Goal: Transaction & Acquisition: Purchase product/service

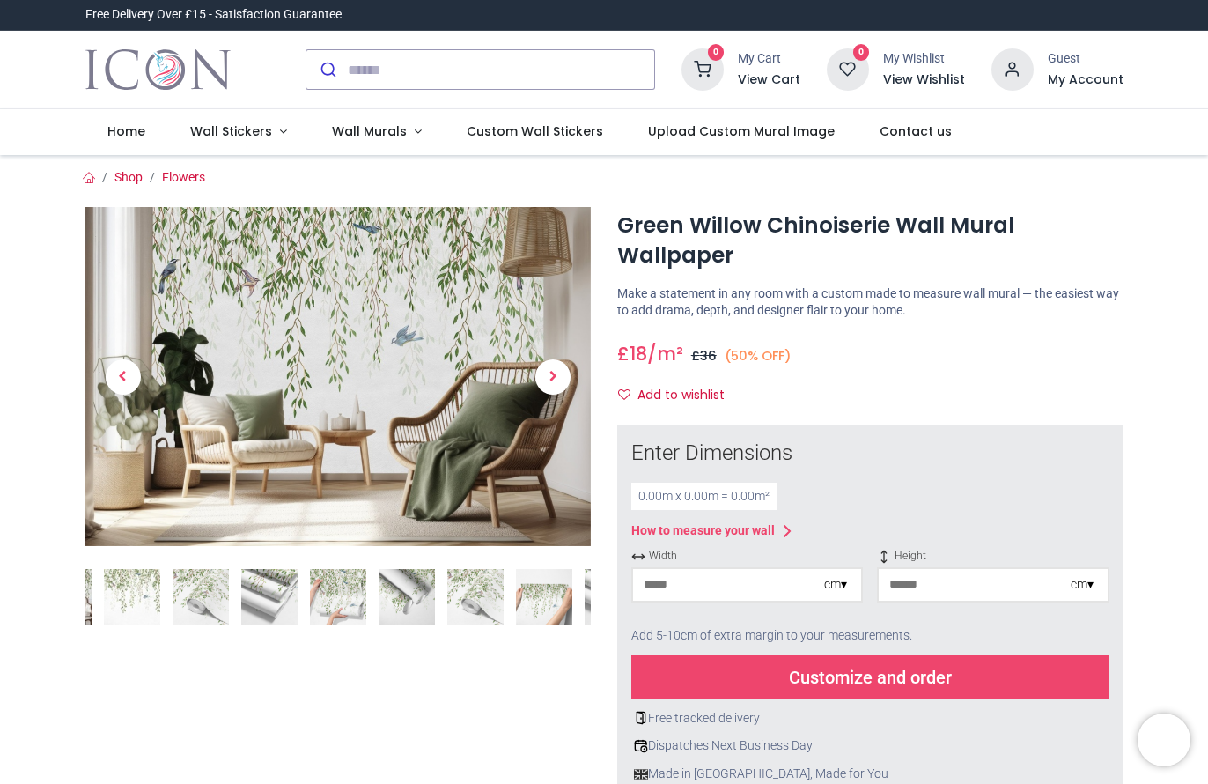
click at [202, 608] on img at bounding box center [201, 597] width 56 height 56
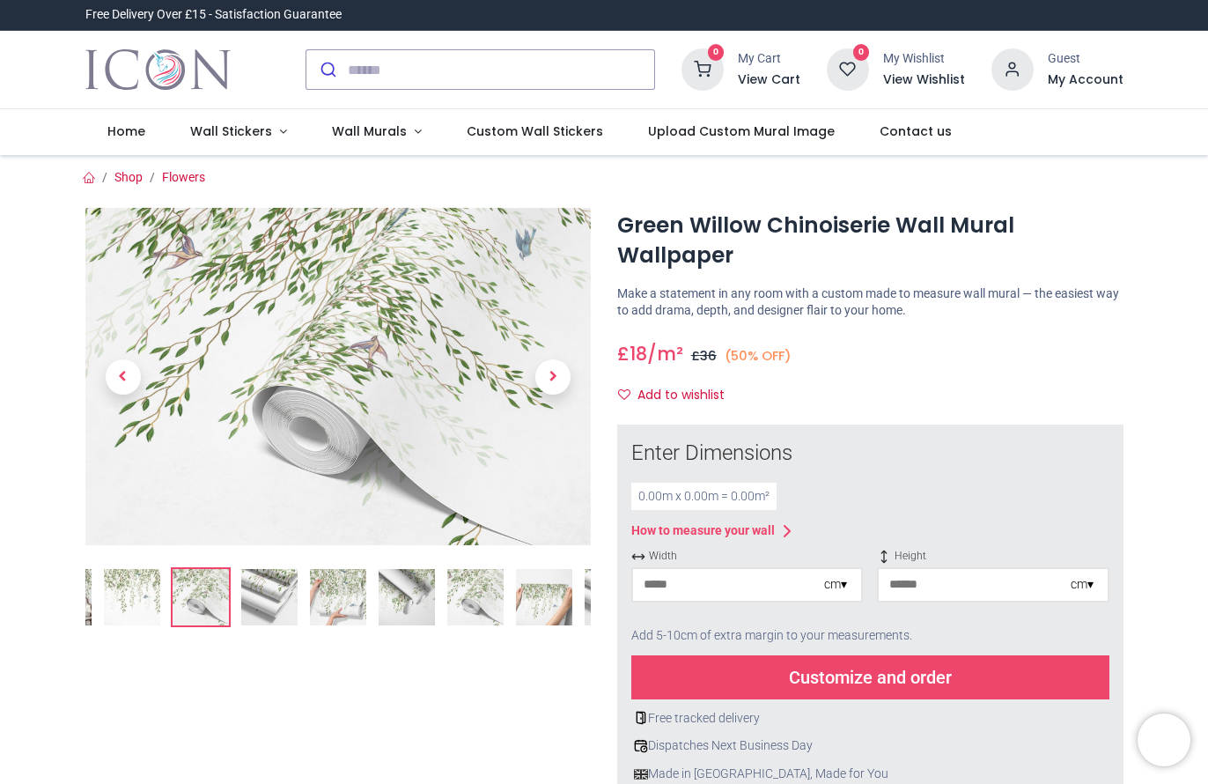
click at [276, 600] on img at bounding box center [269, 597] width 56 height 56
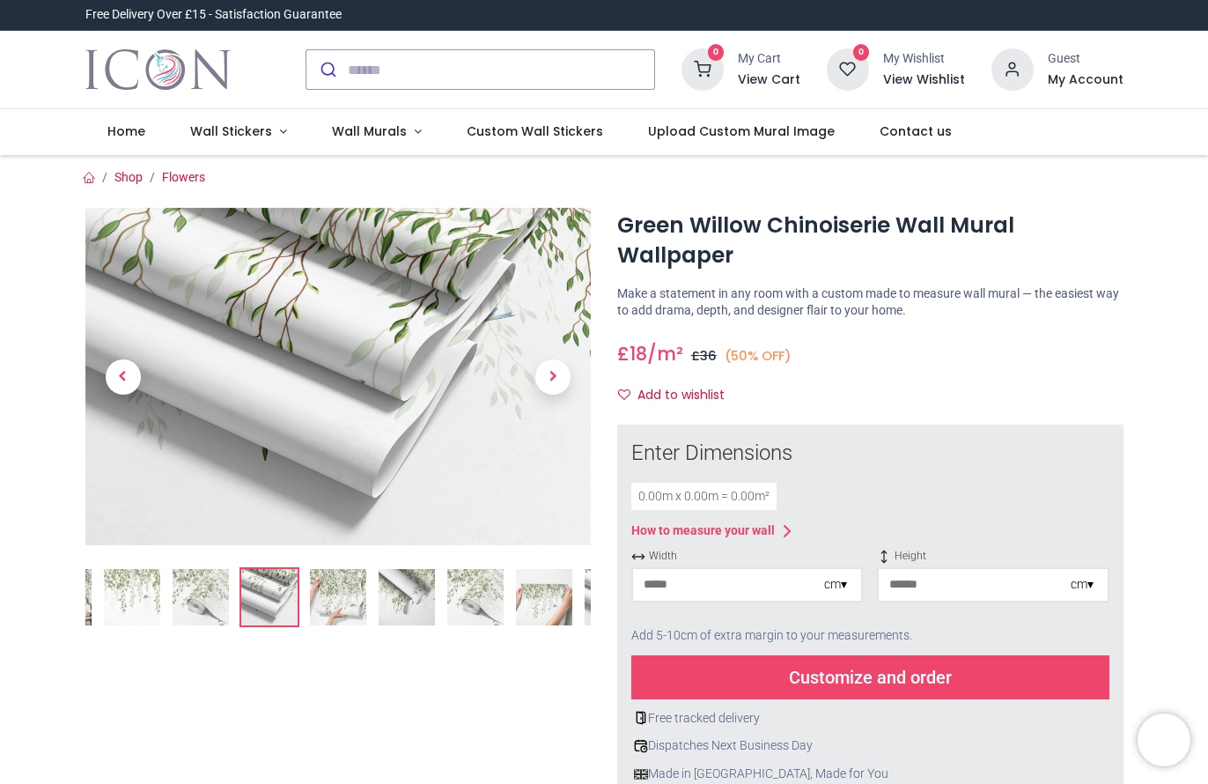
click at [333, 597] on img at bounding box center [338, 597] width 56 height 56
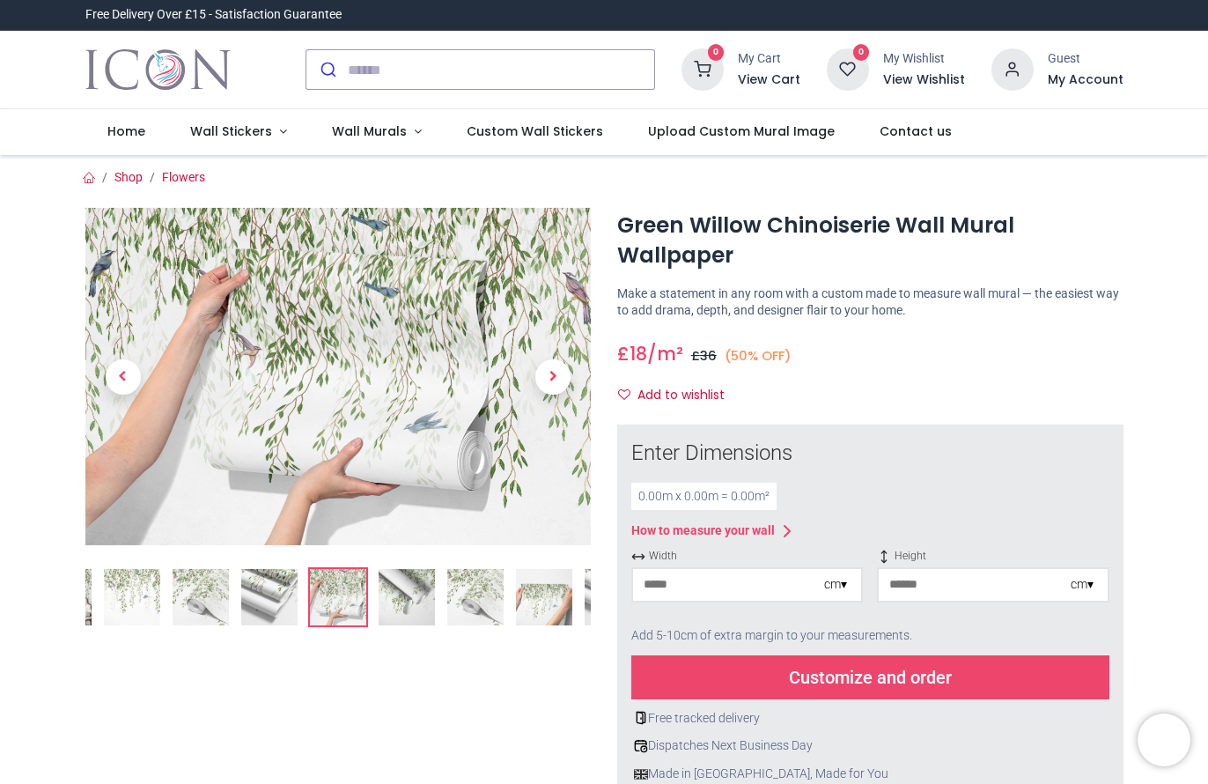
click at [390, 602] on img at bounding box center [407, 597] width 56 height 56
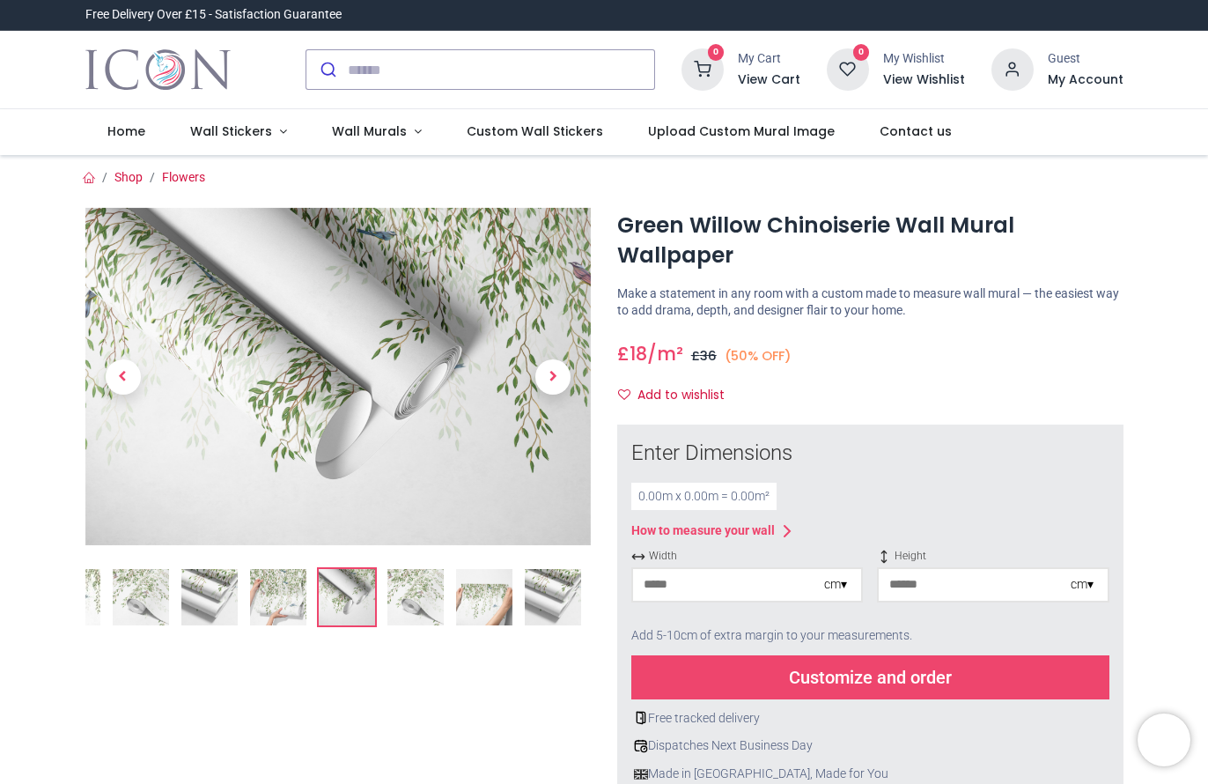
click at [479, 595] on img at bounding box center [484, 597] width 56 height 56
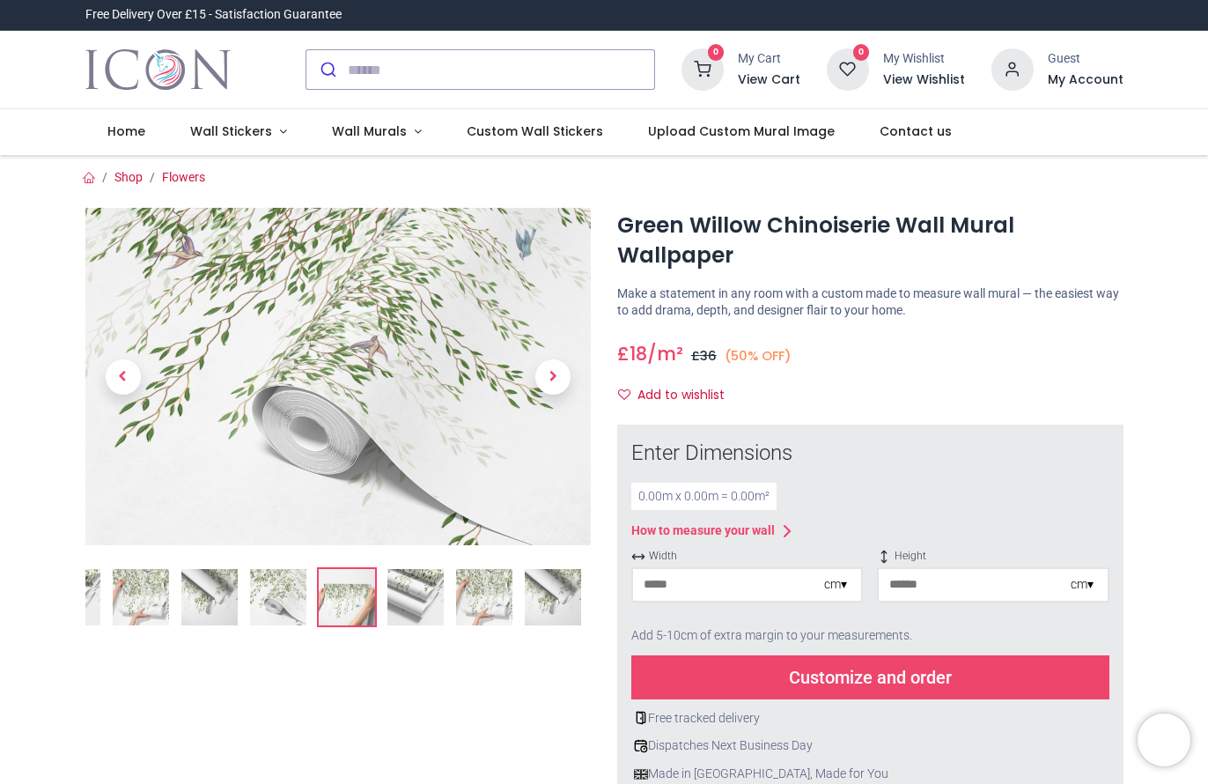
click at [412, 593] on img at bounding box center [415, 597] width 56 height 56
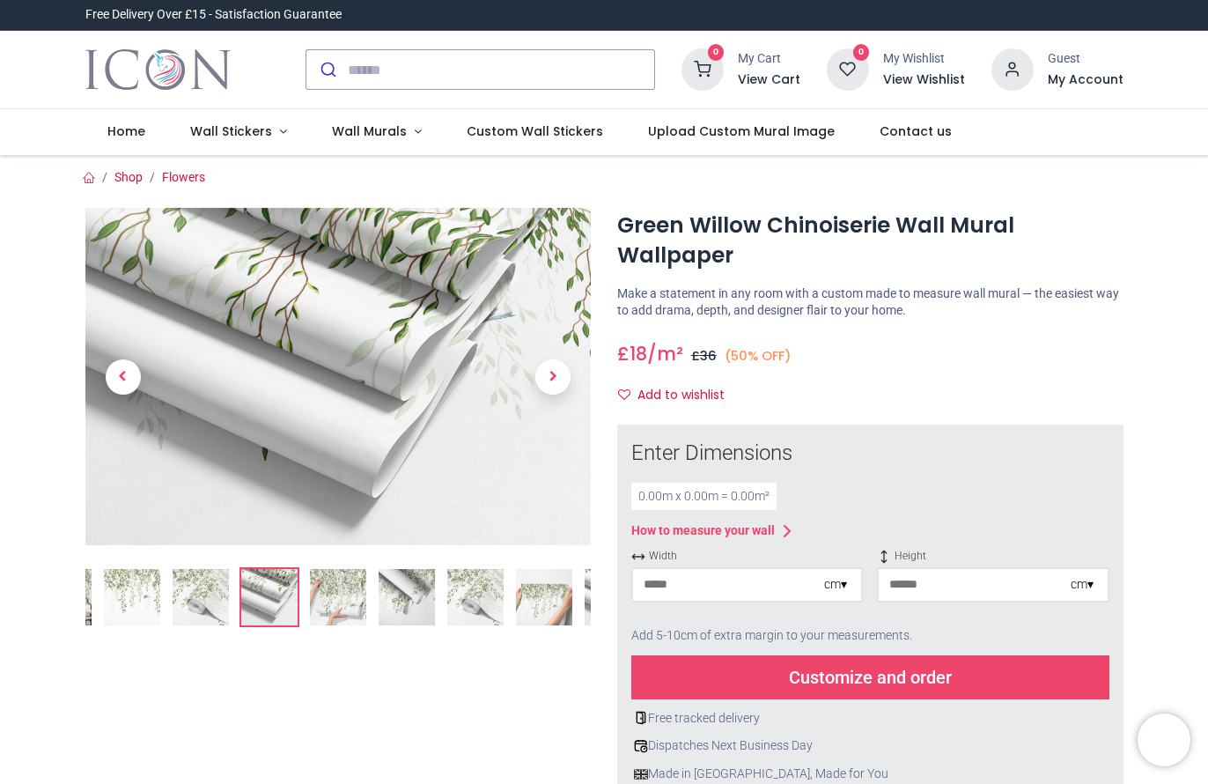
click at [549, 596] on img at bounding box center [544, 597] width 56 height 56
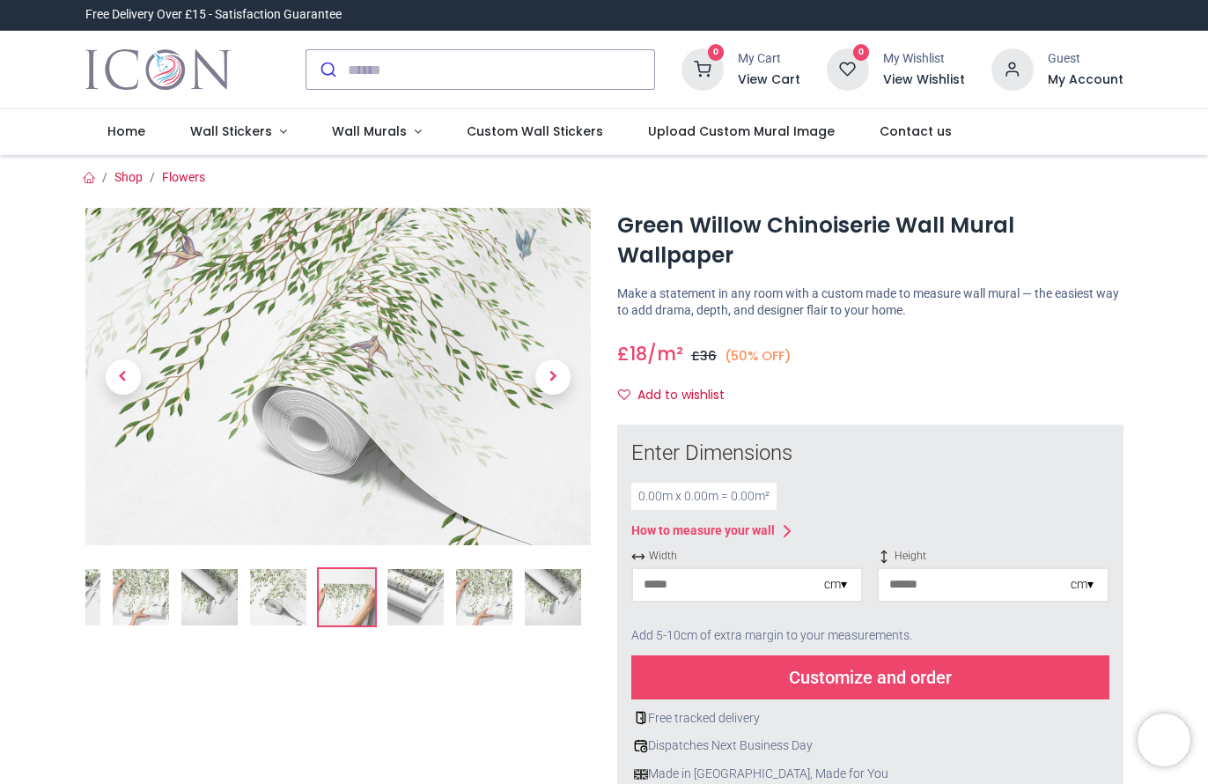
click at [417, 589] on img at bounding box center [415, 597] width 56 height 56
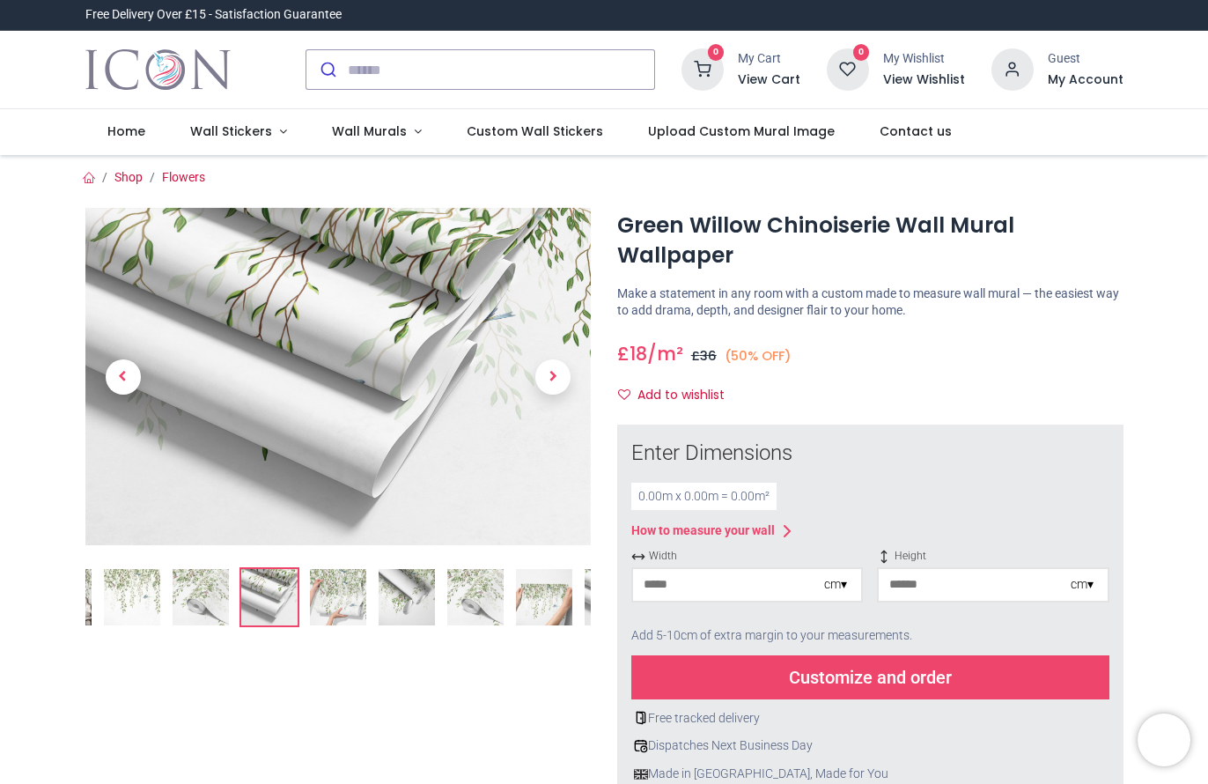
click at [360, 590] on img at bounding box center [338, 597] width 56 height 56
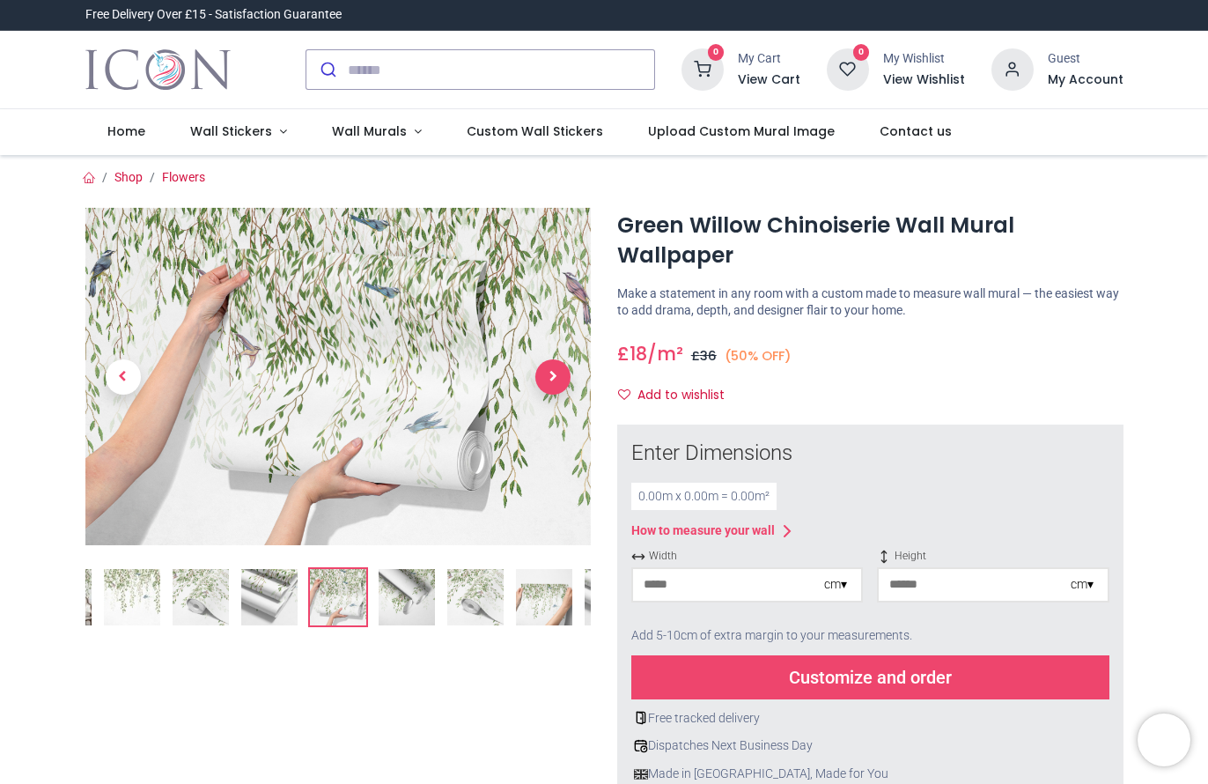
click at [549, 360] on span "Next" at bounding box center [552, 376] width 35 height 35
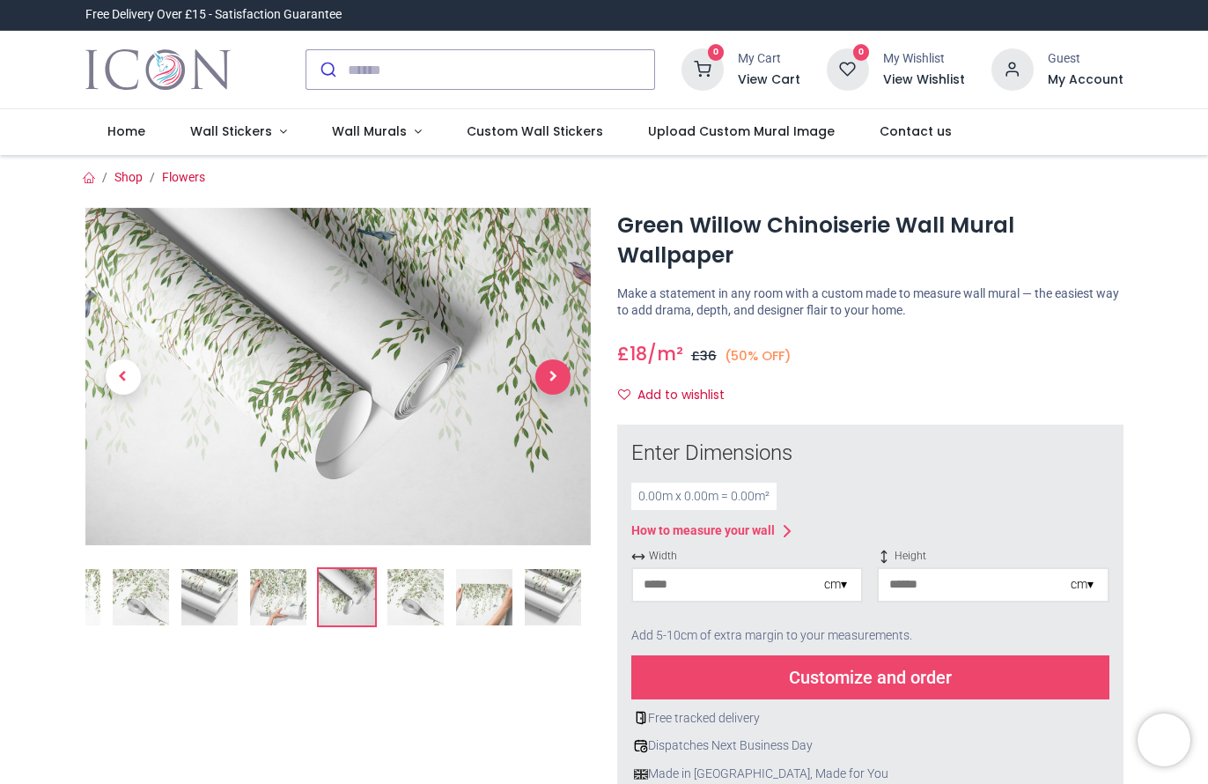
click at [549, 365] on span "Next" at bounding box center [552, 376] width 35 height 35
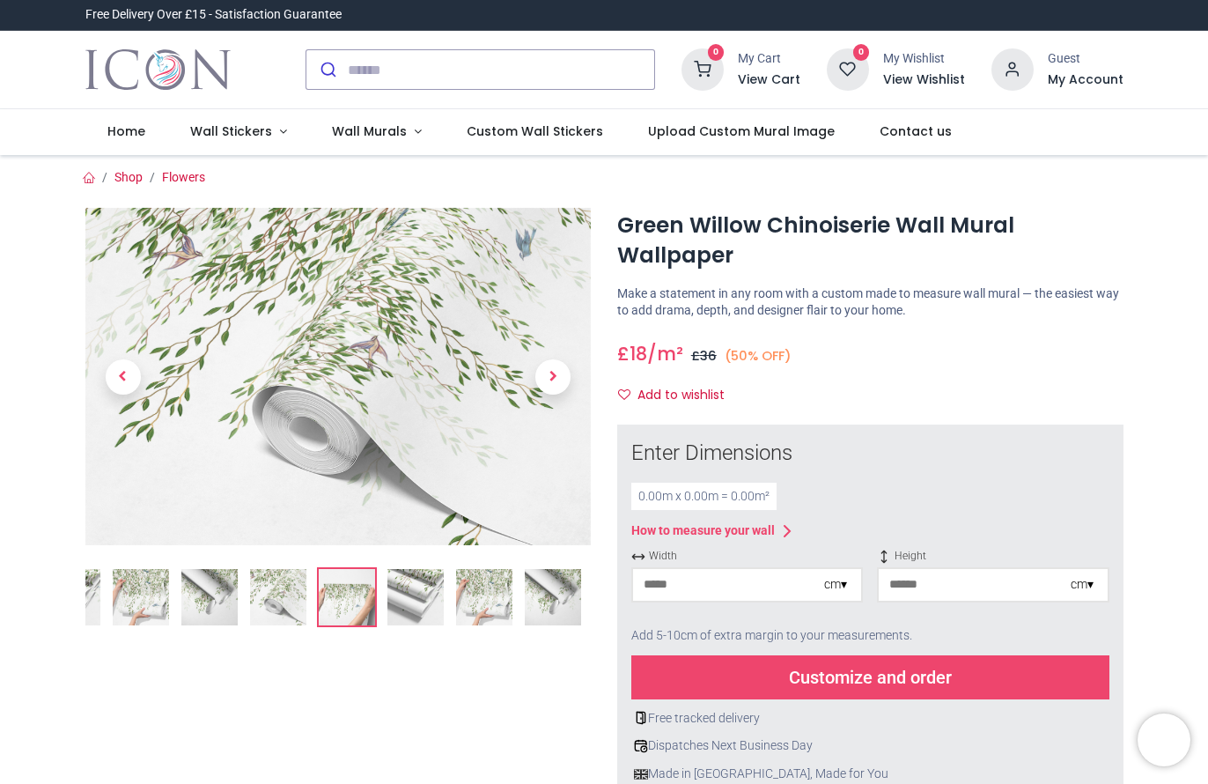
click at [416, 606] on img at bounding box center [415, 597] width 56 height 56
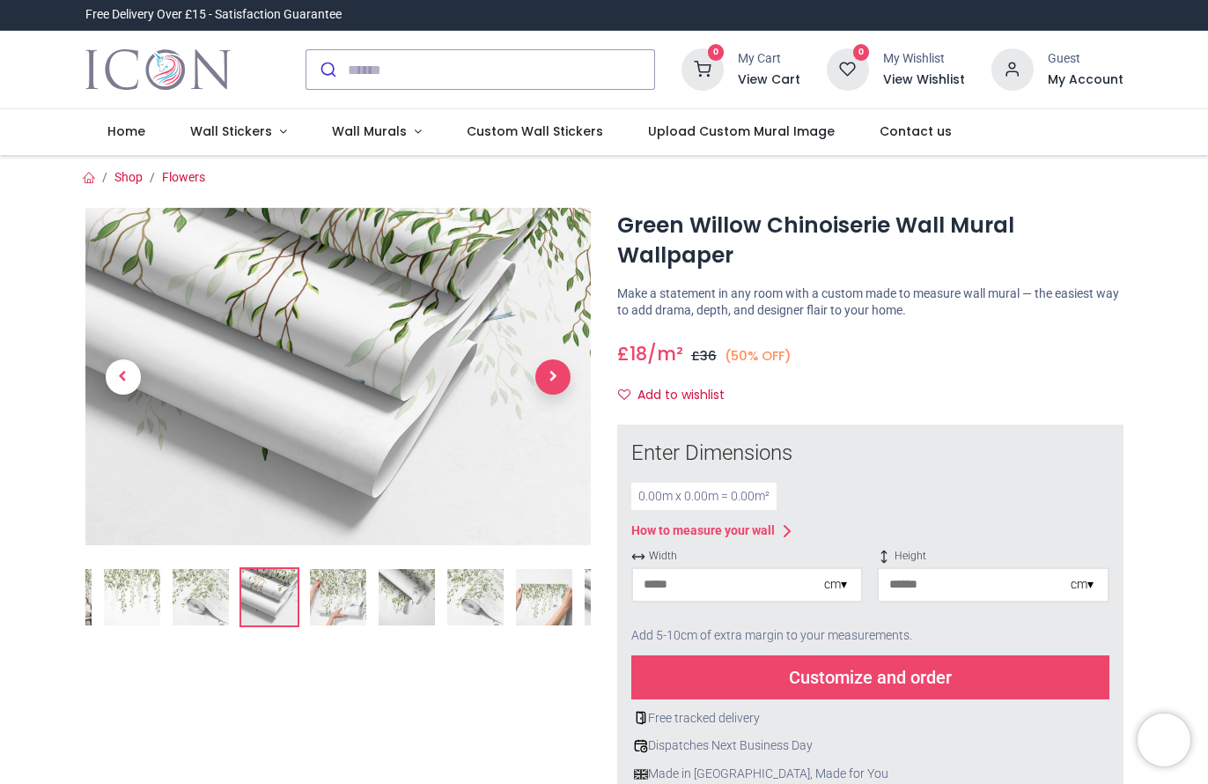
click at [556, 377] on span "Next" at bounding box center [552, 376] width 35 height 35
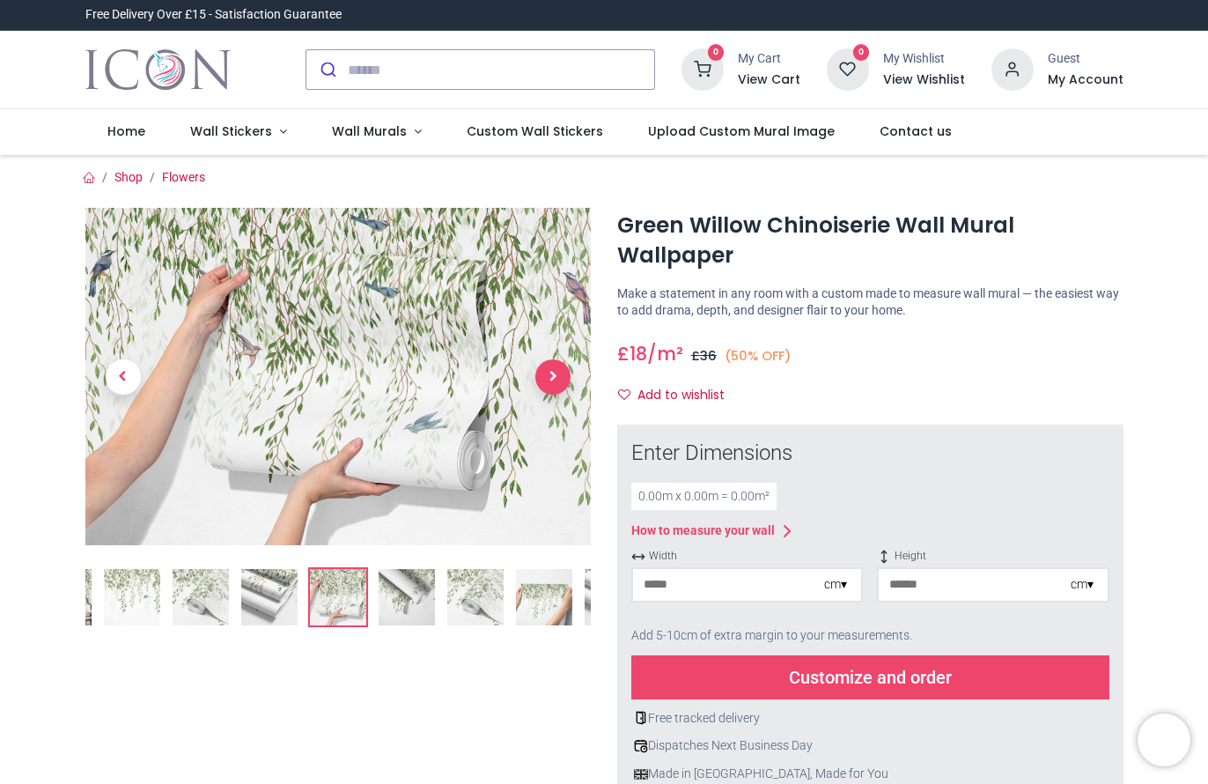
click at [556, 377] on span "Next" at bounding box center [552, 376] width 35 height 35
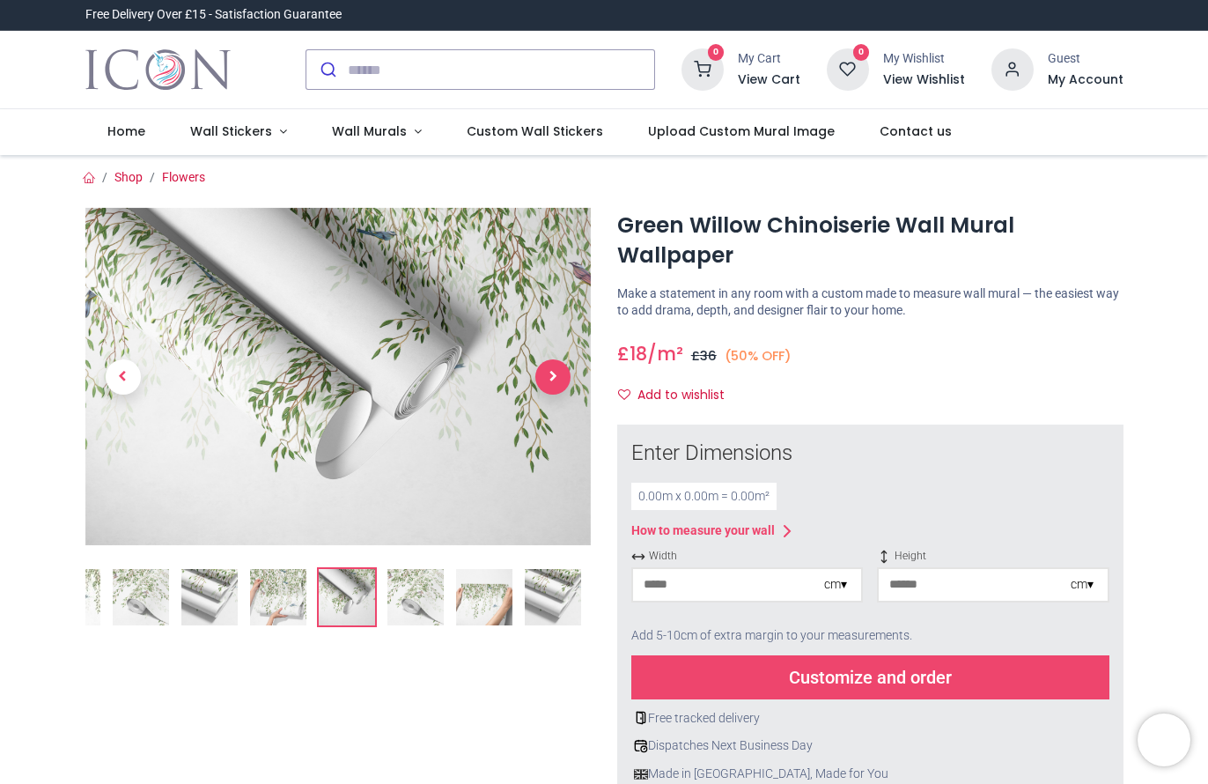
click at [556, 377] on span "Next" at bounding box center [552, 376] width 35 height 35
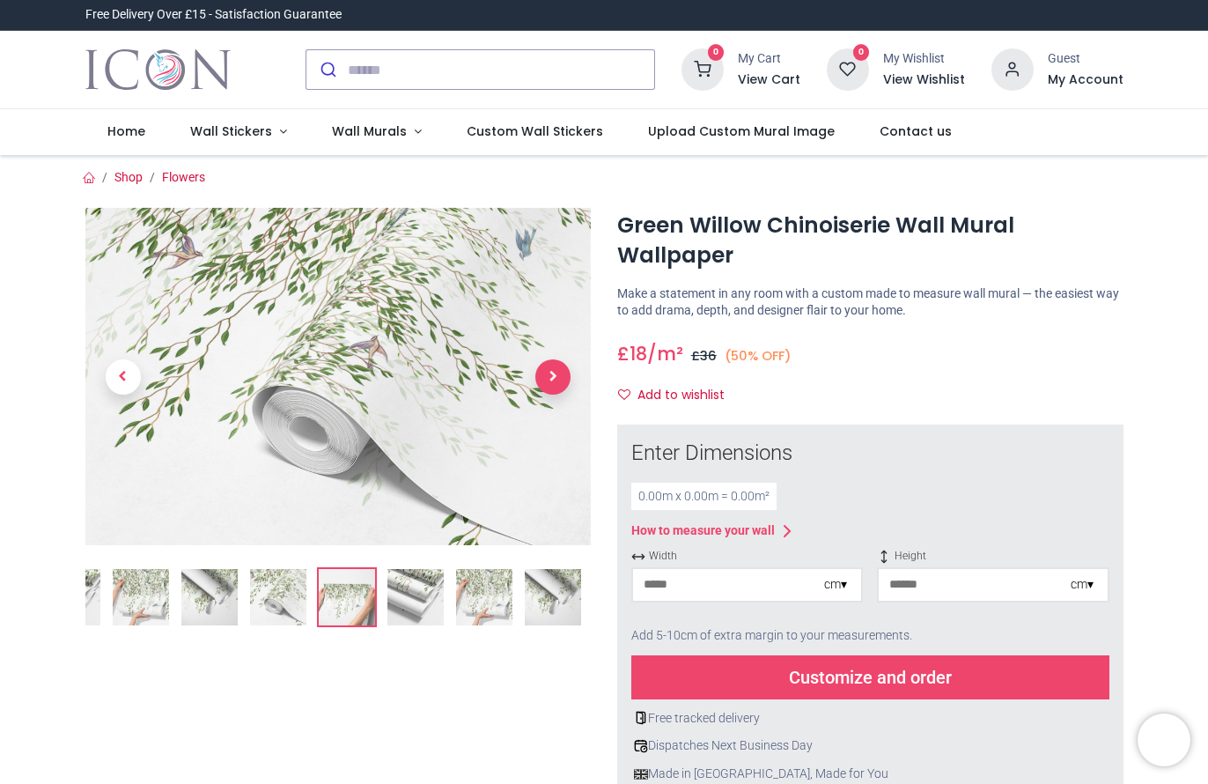
click at [556, 377] on span "Next" at bounding box center [552, 376] width 35 height 35
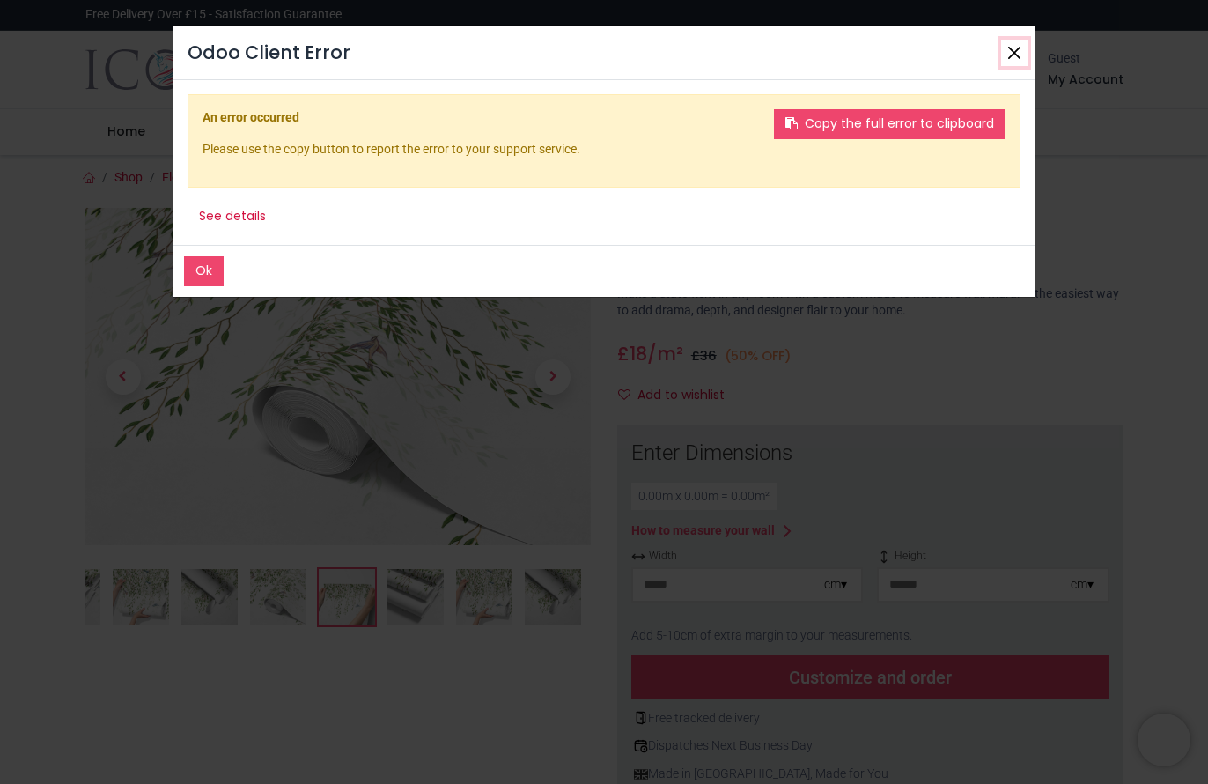
click at [1014, 48] on button "Close" at bounding box center [1014, 53] width 26 height 26
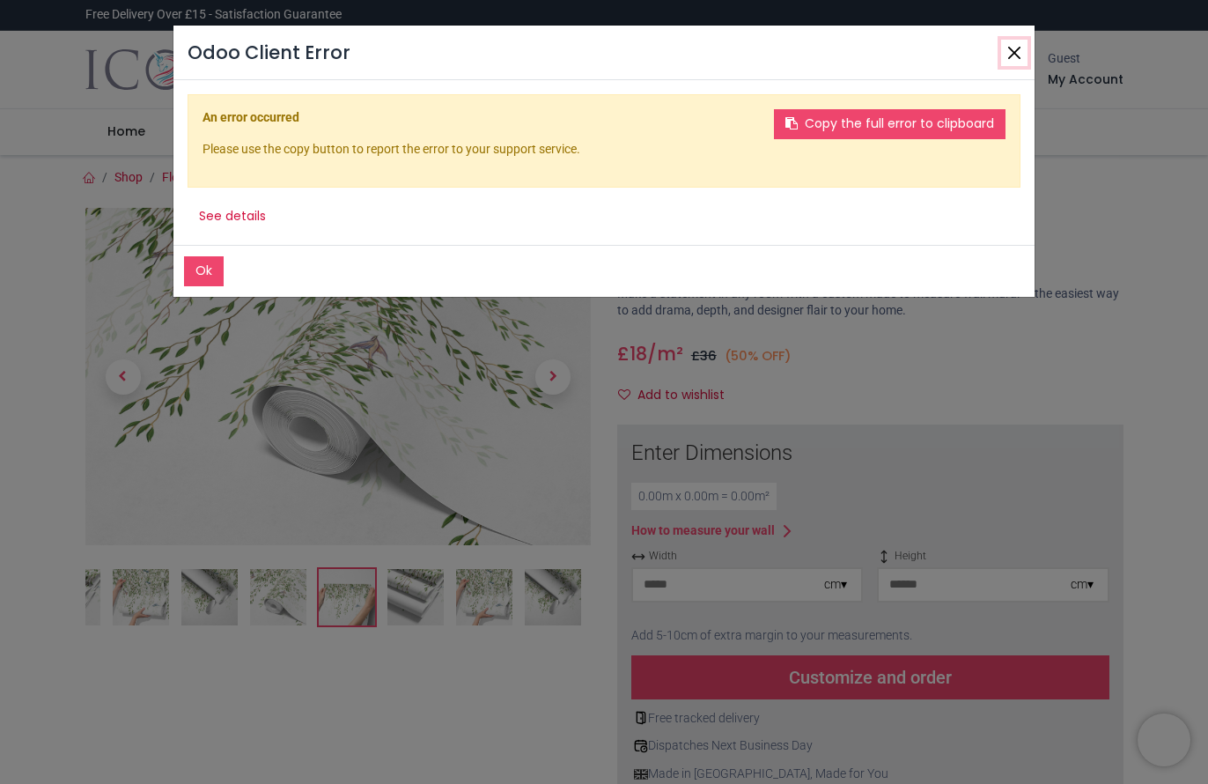
click at [1009, 42] on button "Close" at bounding box center [1014, 53] width 26 height 26
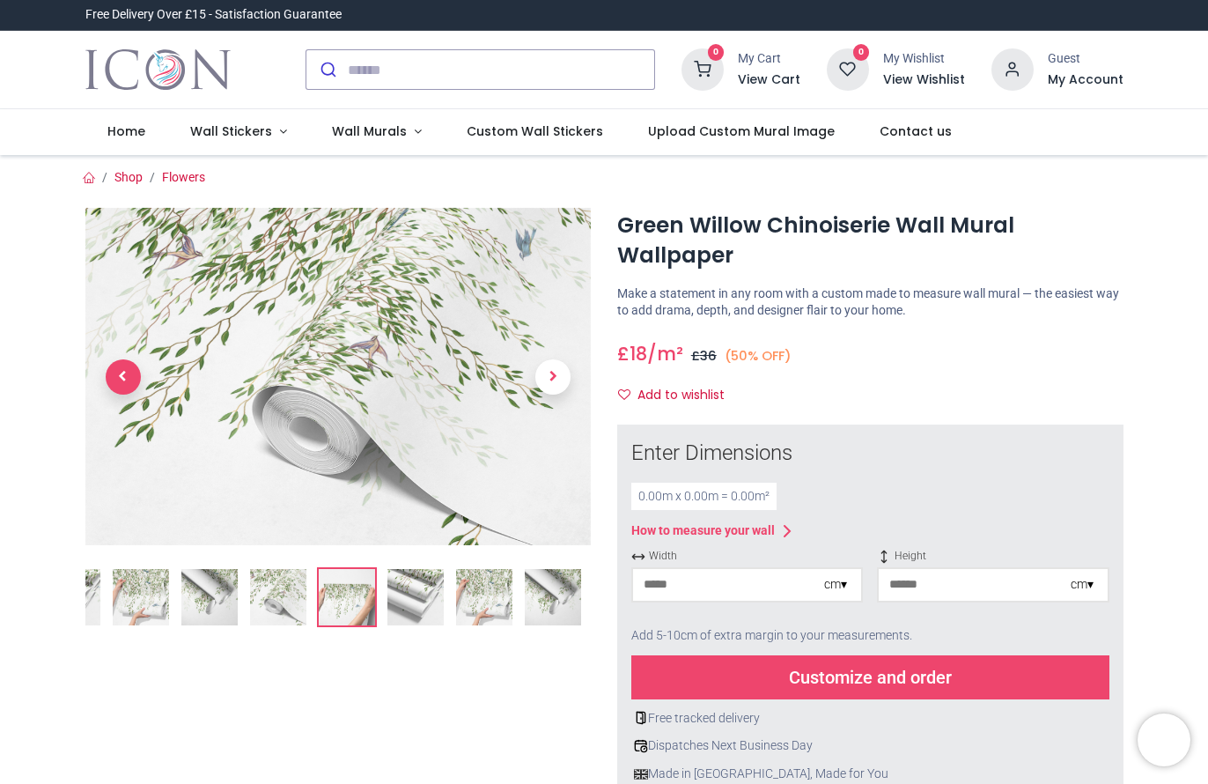
click at [122, 367] on span "Previous" at bounding box center [123, 376] width 35 height 35
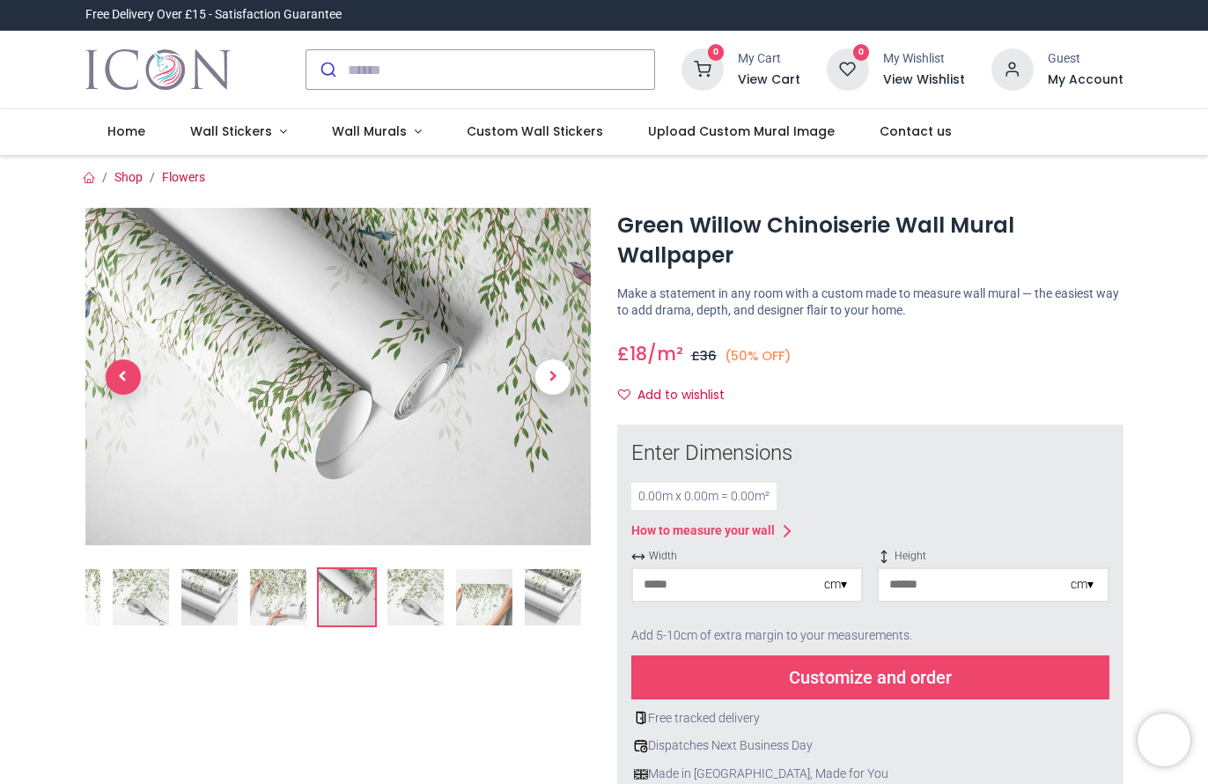
click at [122, 367] on span "Previous" at bounding box center [123, 376] width 35 height 35
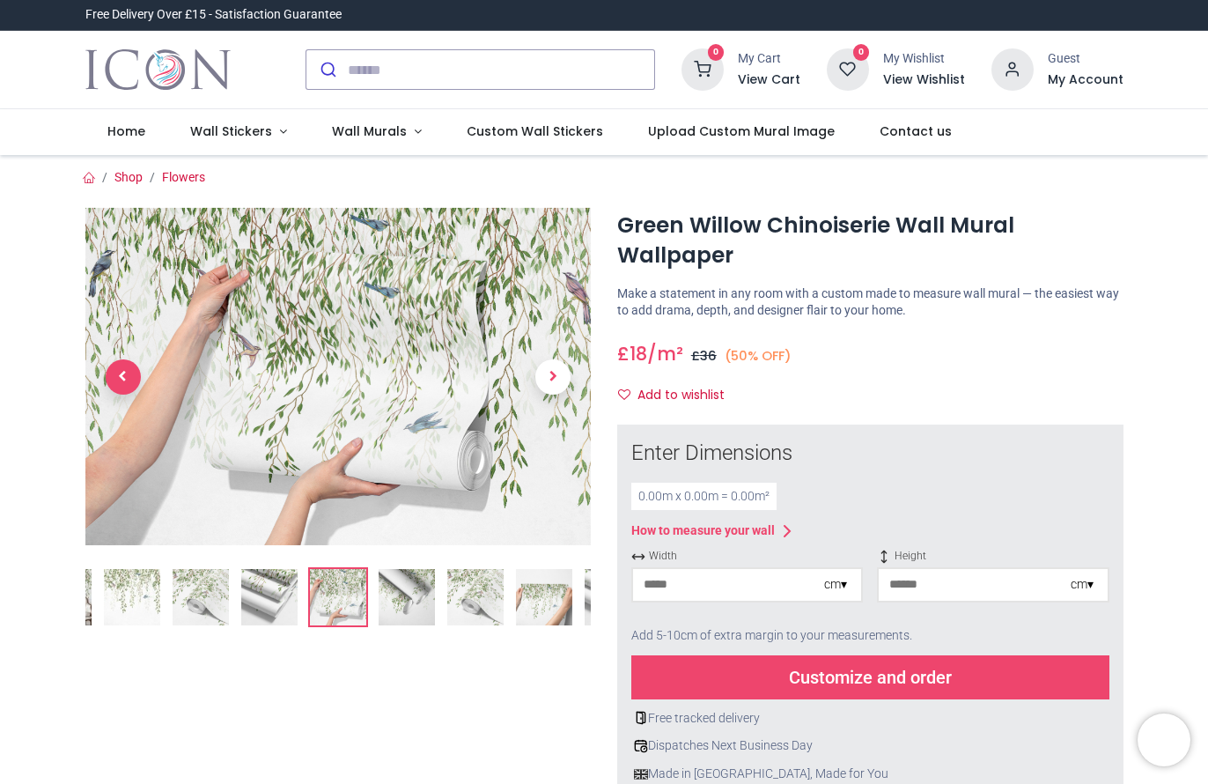
click at [122, 368] on span "Previous" at bounding box center [123, 376] width 35 height 35
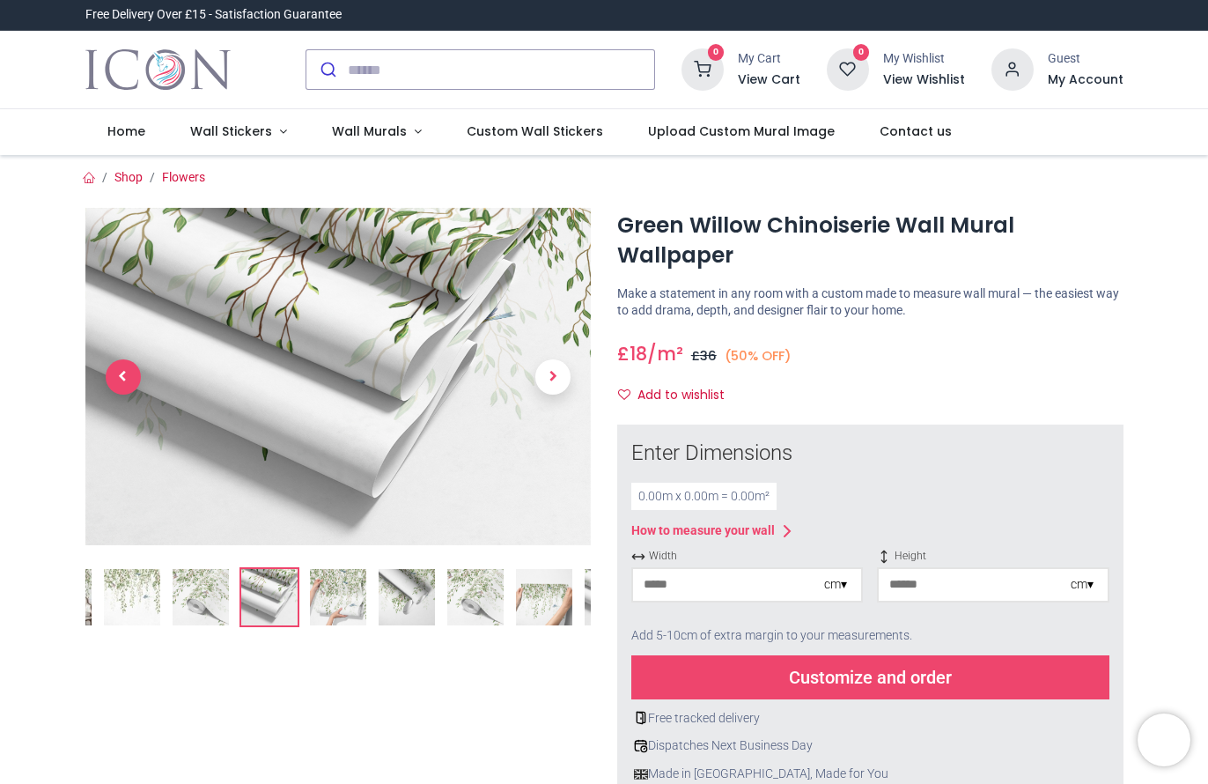
click at [122, 368] on span "Previous" at bounding box center [123, 376] width 35 height 35
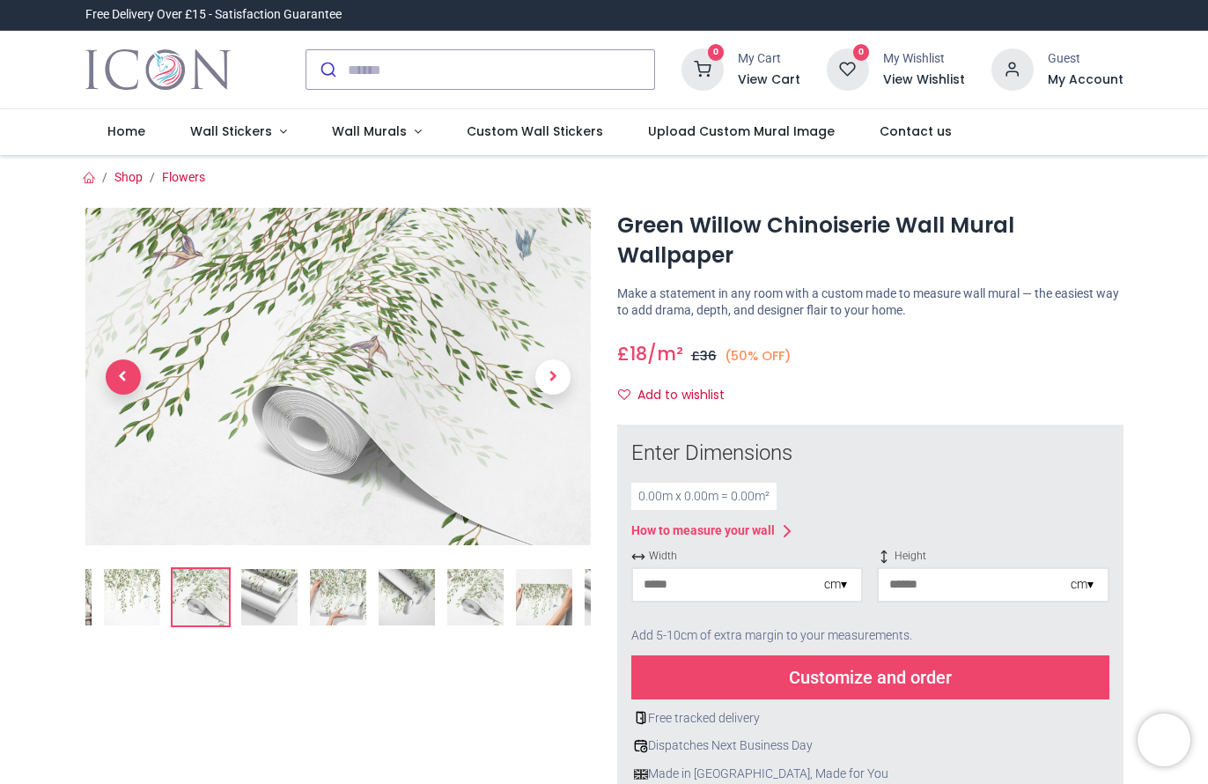
click at [122, 368] on span "Previous" at bounding box center [123, 376] width 35 height 35
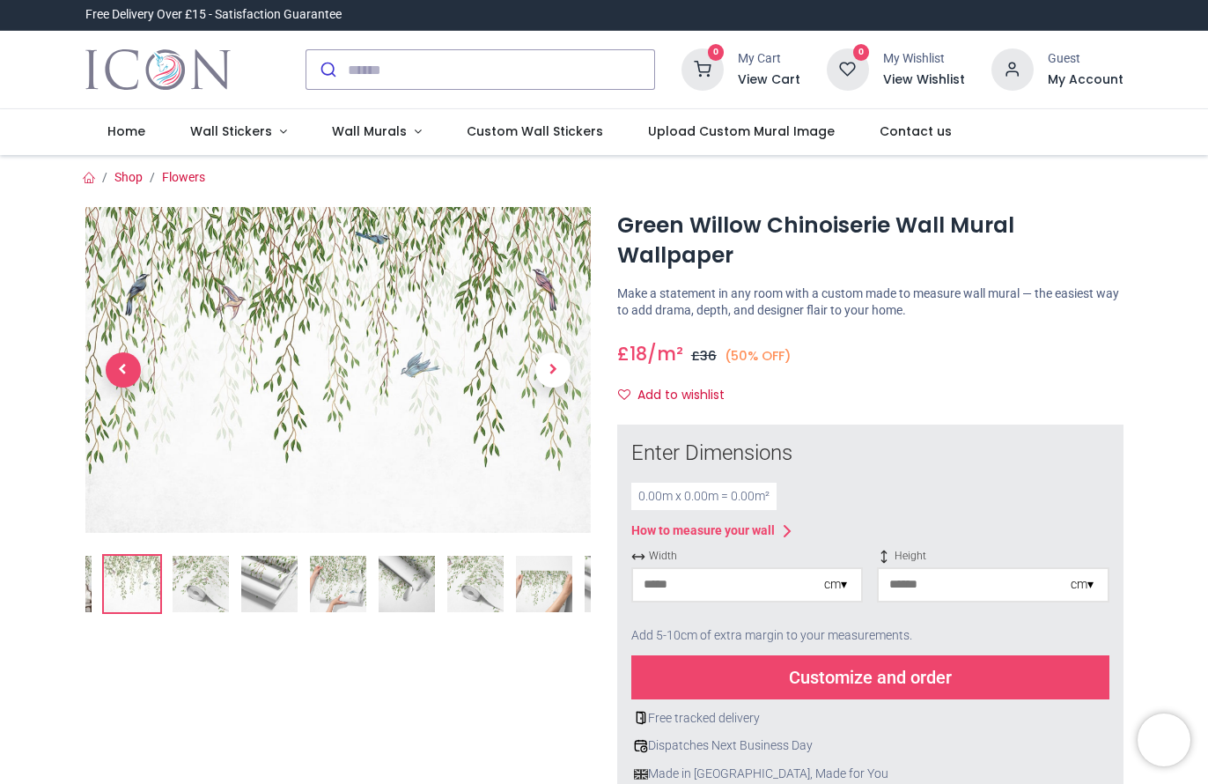
click at [122, 367] on span "Previous" at bounding box center [123, 369] width 35 height 35
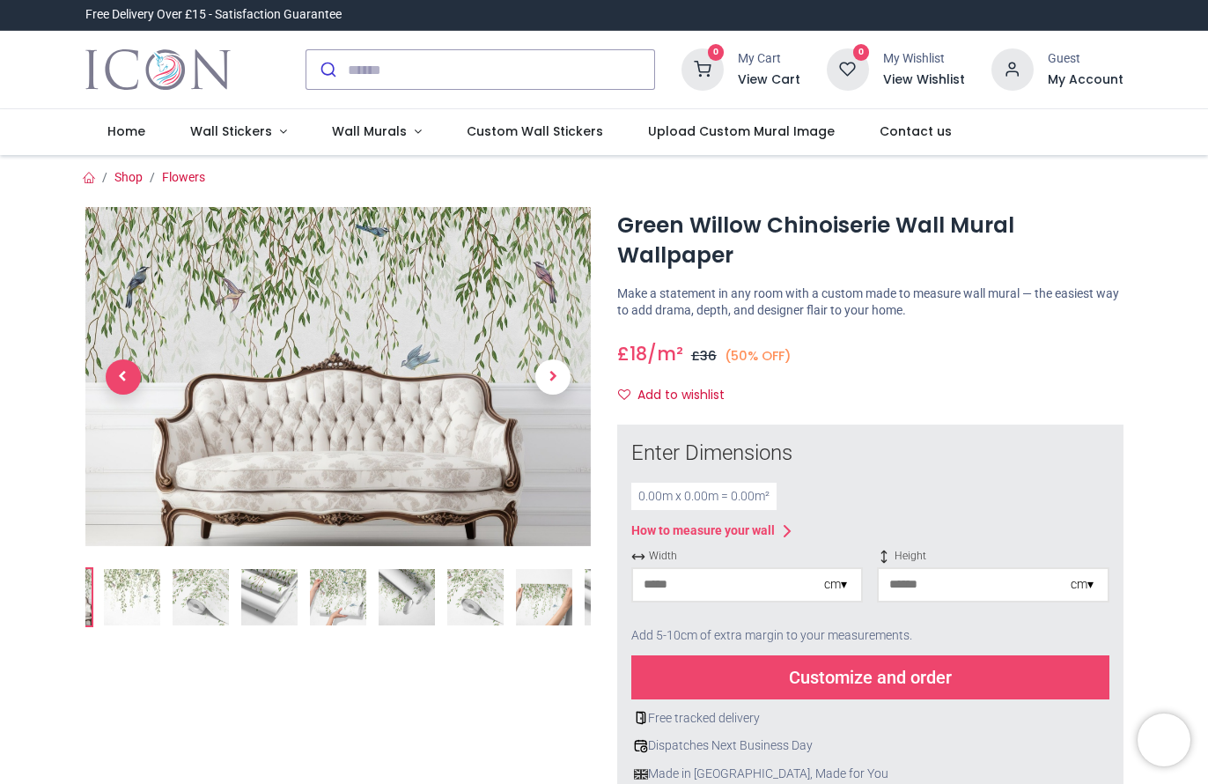
click at [120, 374] on span "Previous" at bounding box center [123, 376] width 35 height 35
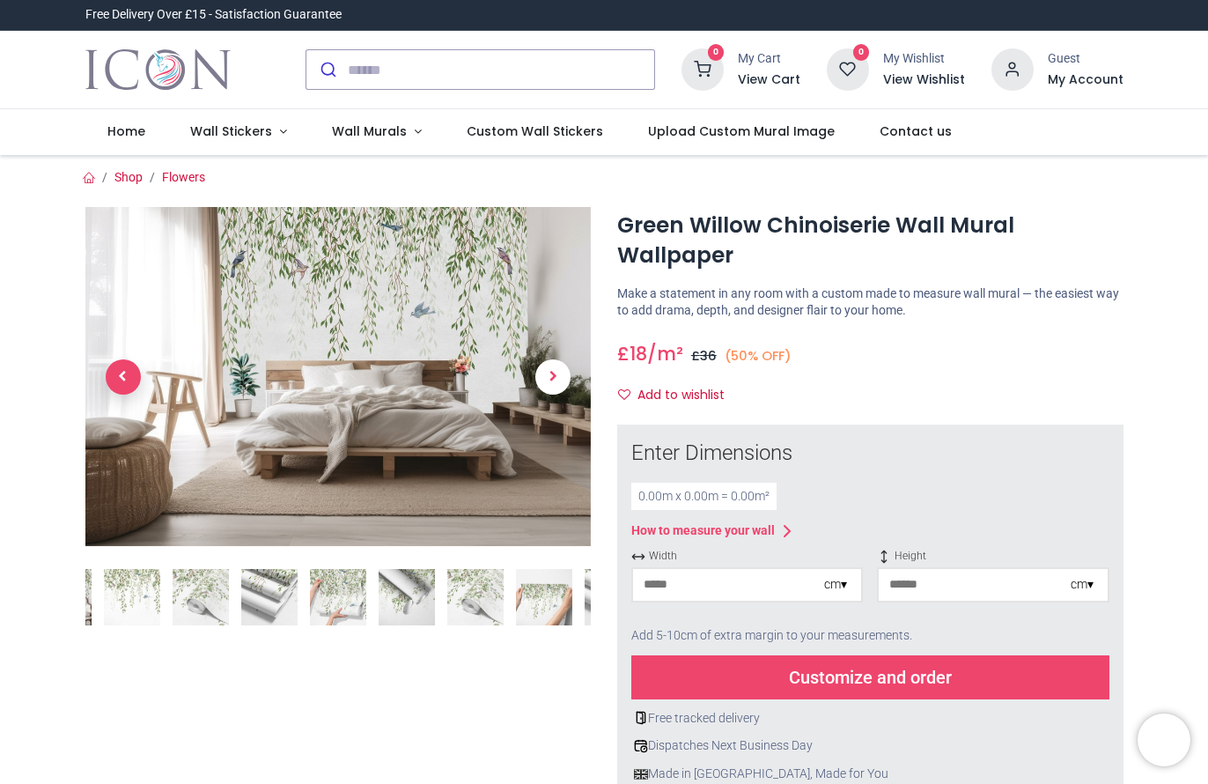
click at [120, 375] on span "Previous" at bounding box center [123, 376] width 35 height 35
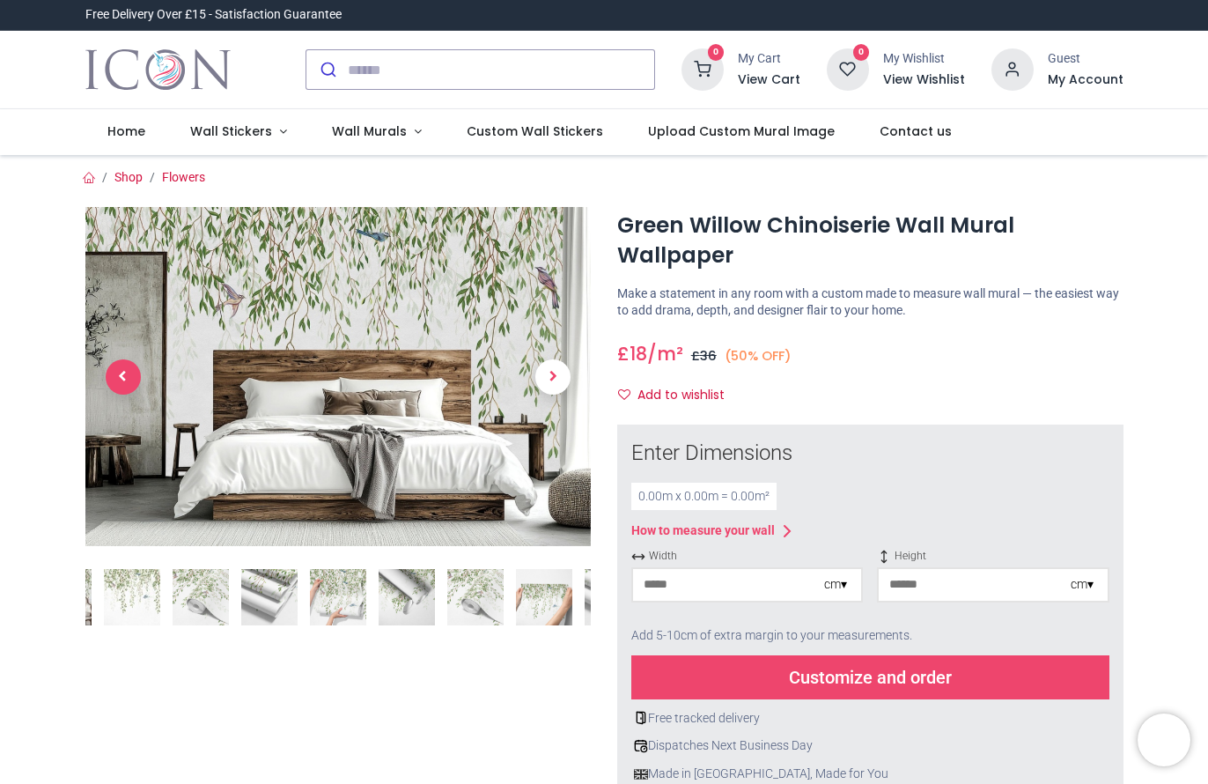
click at [120, 375] on span "Previous" at bounding box center [123, 376] width 35 height 35
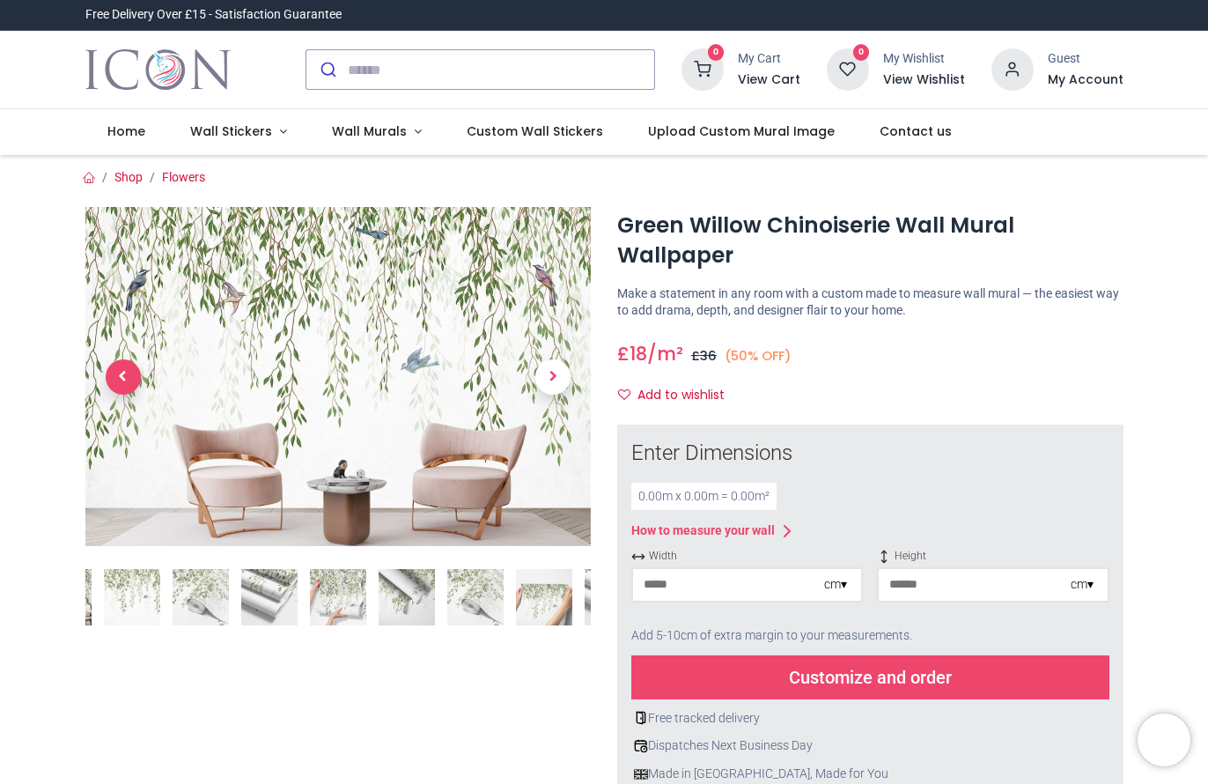
click at [120, 375] on span "Previous" at bounding box center [123, 376] width 35 height 35
